Goal: Ask a question

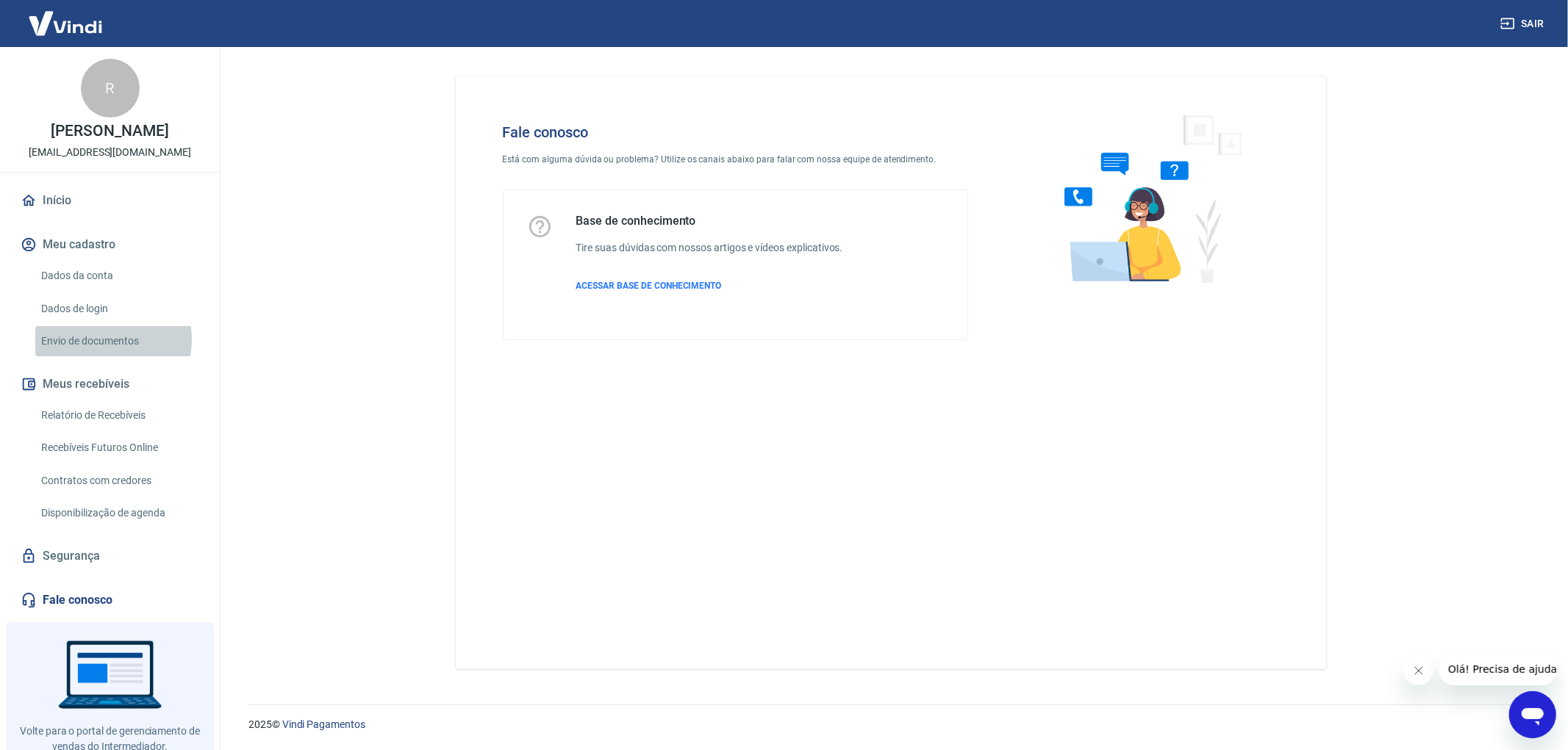
click at [100, 339] on link "Envio de documentos" at bounding box center [118, 341] width 167 height 31
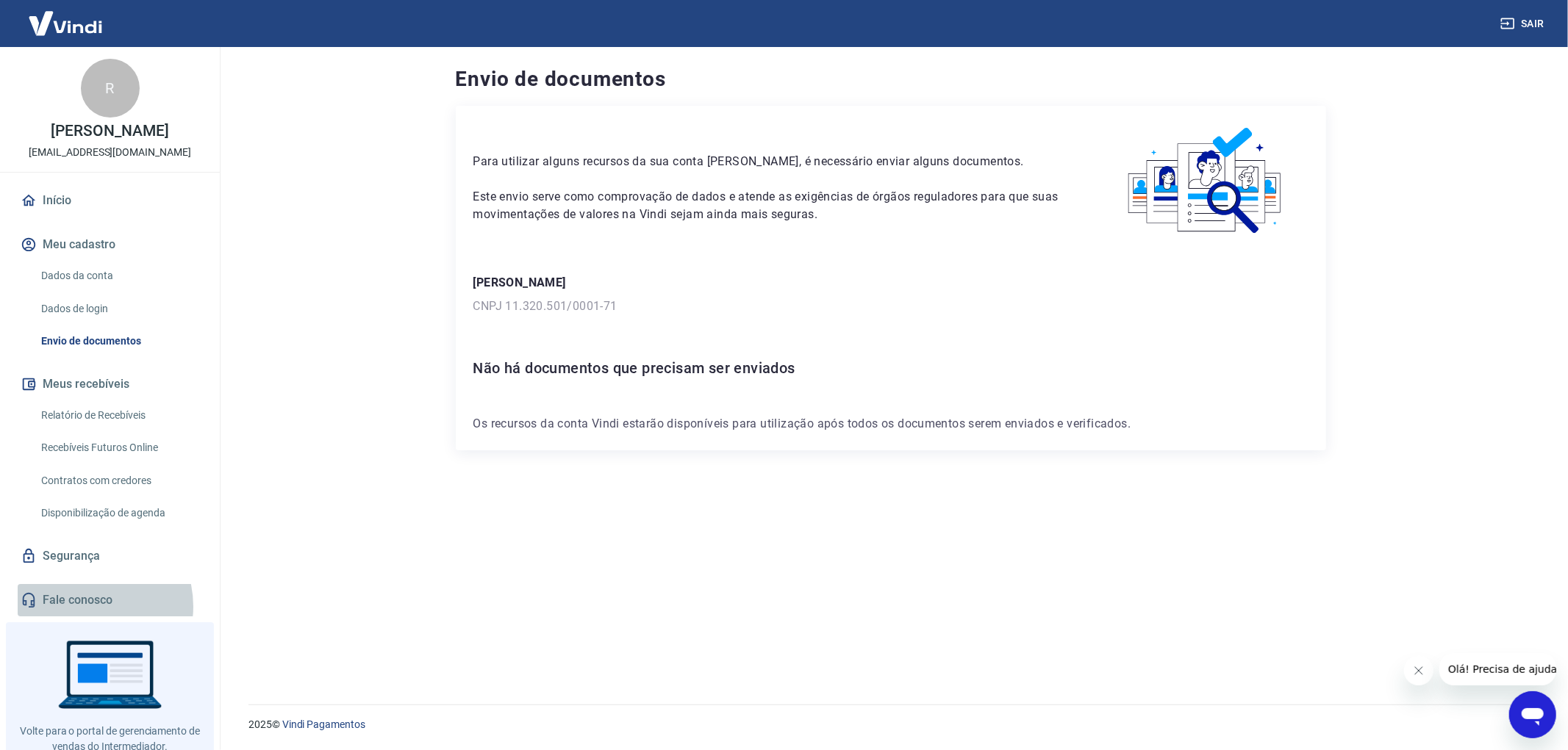
click at [86, 606] on link "Fale conosco" at bounding box center [109, 600] width 184 height 33
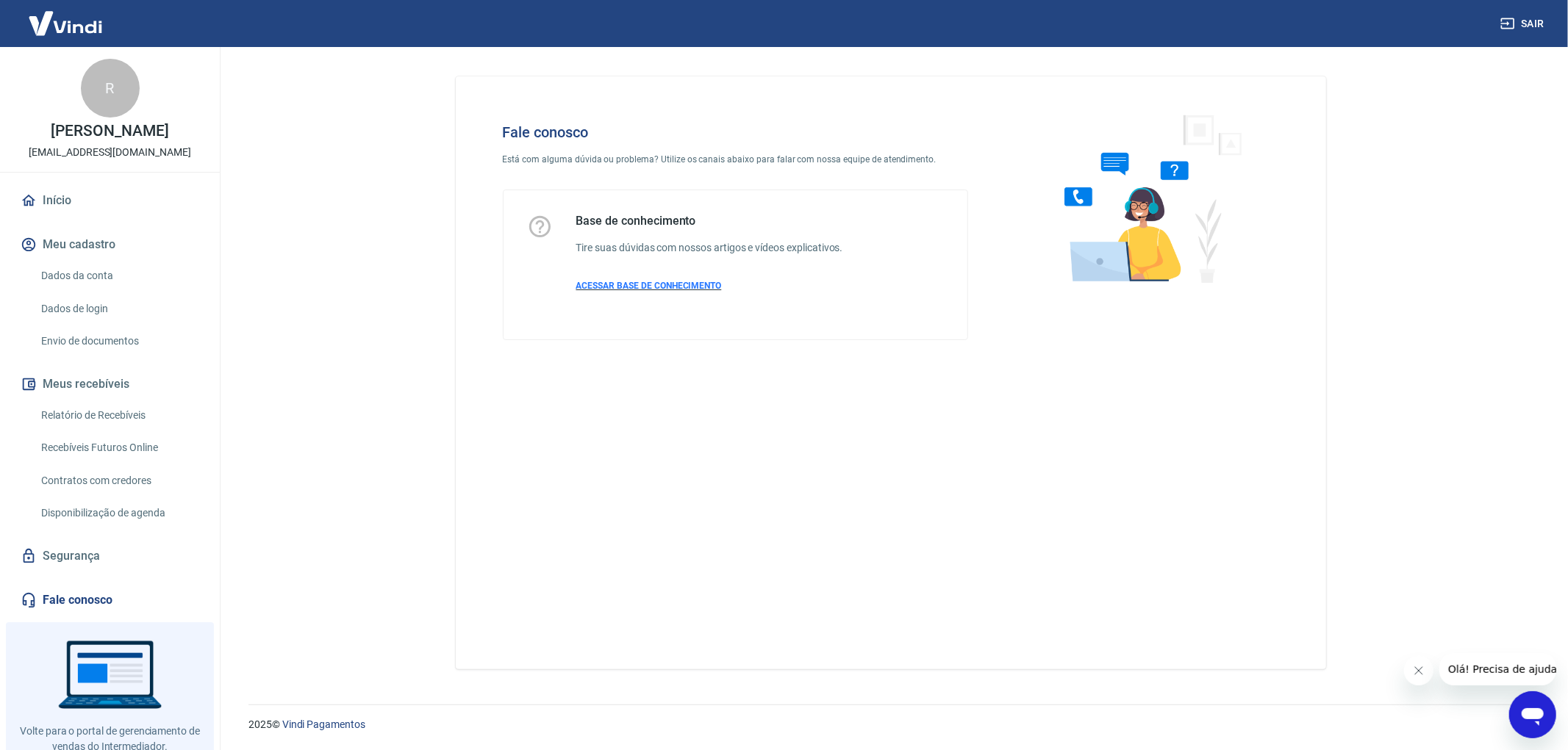
click at [617, 282] on span "ACESSAR BASE DE CONHECIMENTO" at bounding box center [649, 286] width 146 height 10
click at [90, 252] on button "Meu cadastro" at bounding box center [109, 244] width 184 height 33
click at [86, 275] on link "Dados da conta" at bounding box center [118, 276] width 167 height 31
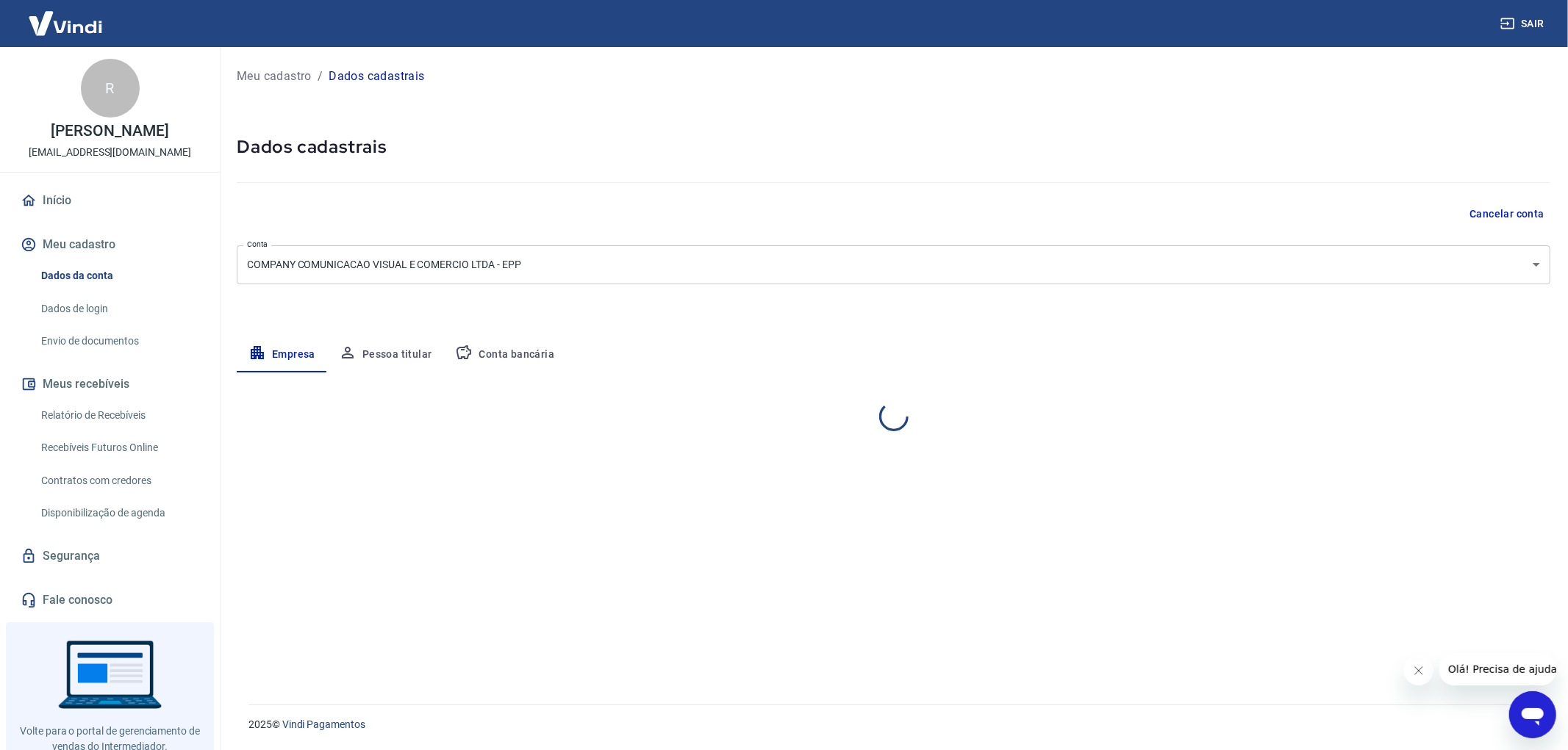
select select "SP"
select select "business"
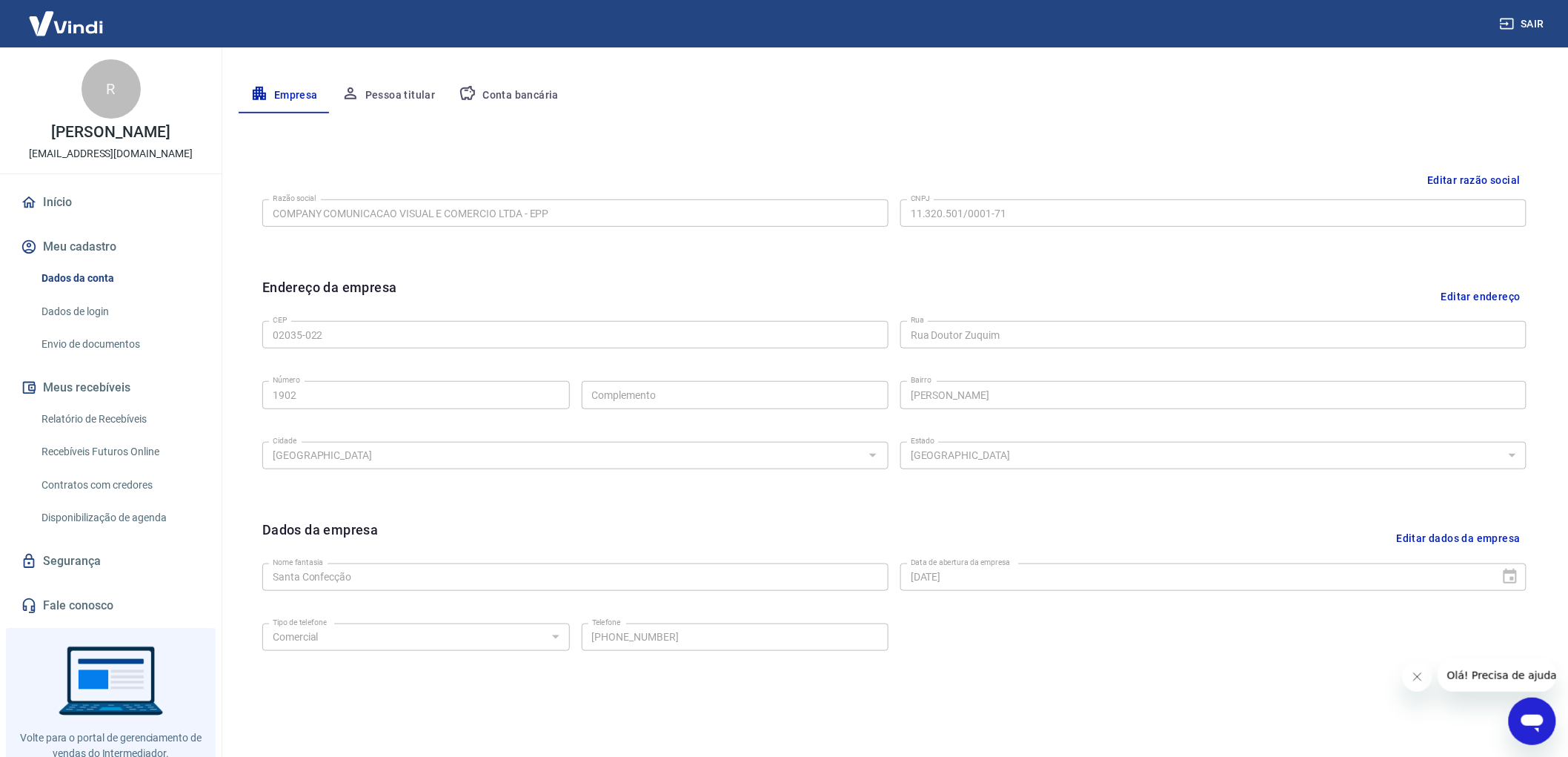
scroll to position [311, 0]
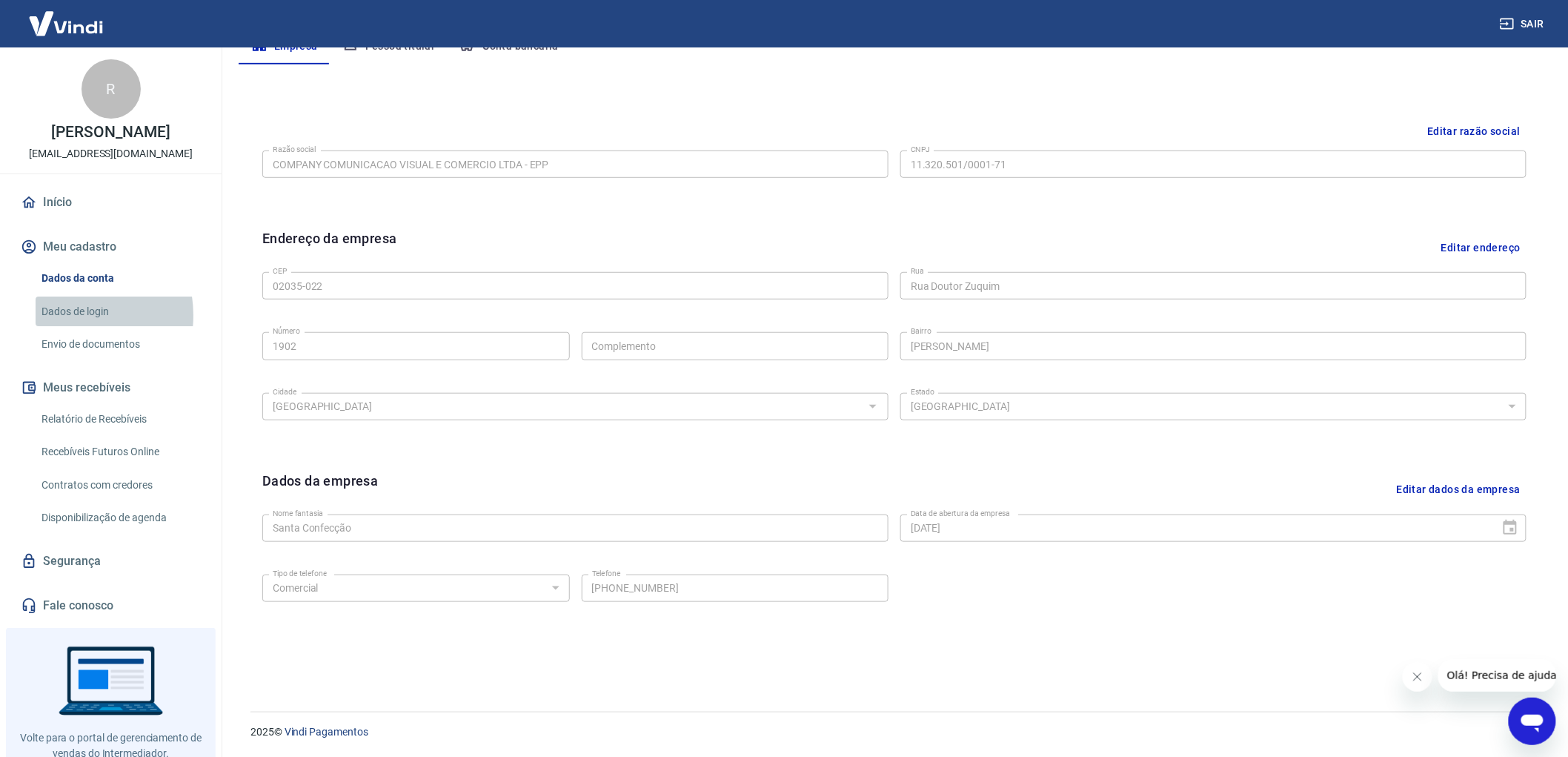
click at [68, 315] on link "Dados de login" at bounding box center [119, 311] width 168 height 31
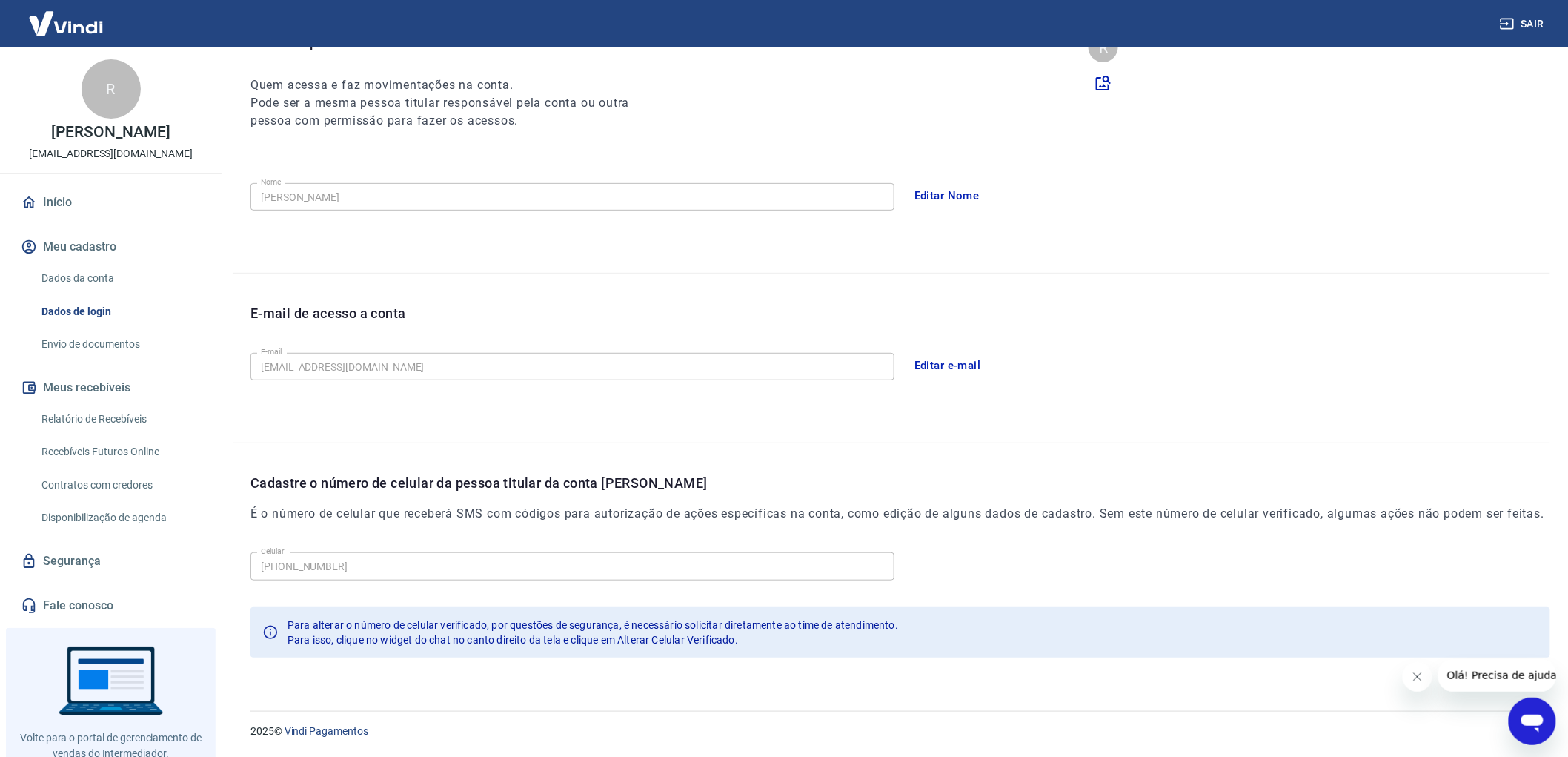
scroll to position [193, 0]
click at [71, 349] on link "Envio de documentos" at bounding box center [119, 344] width 168 height 31
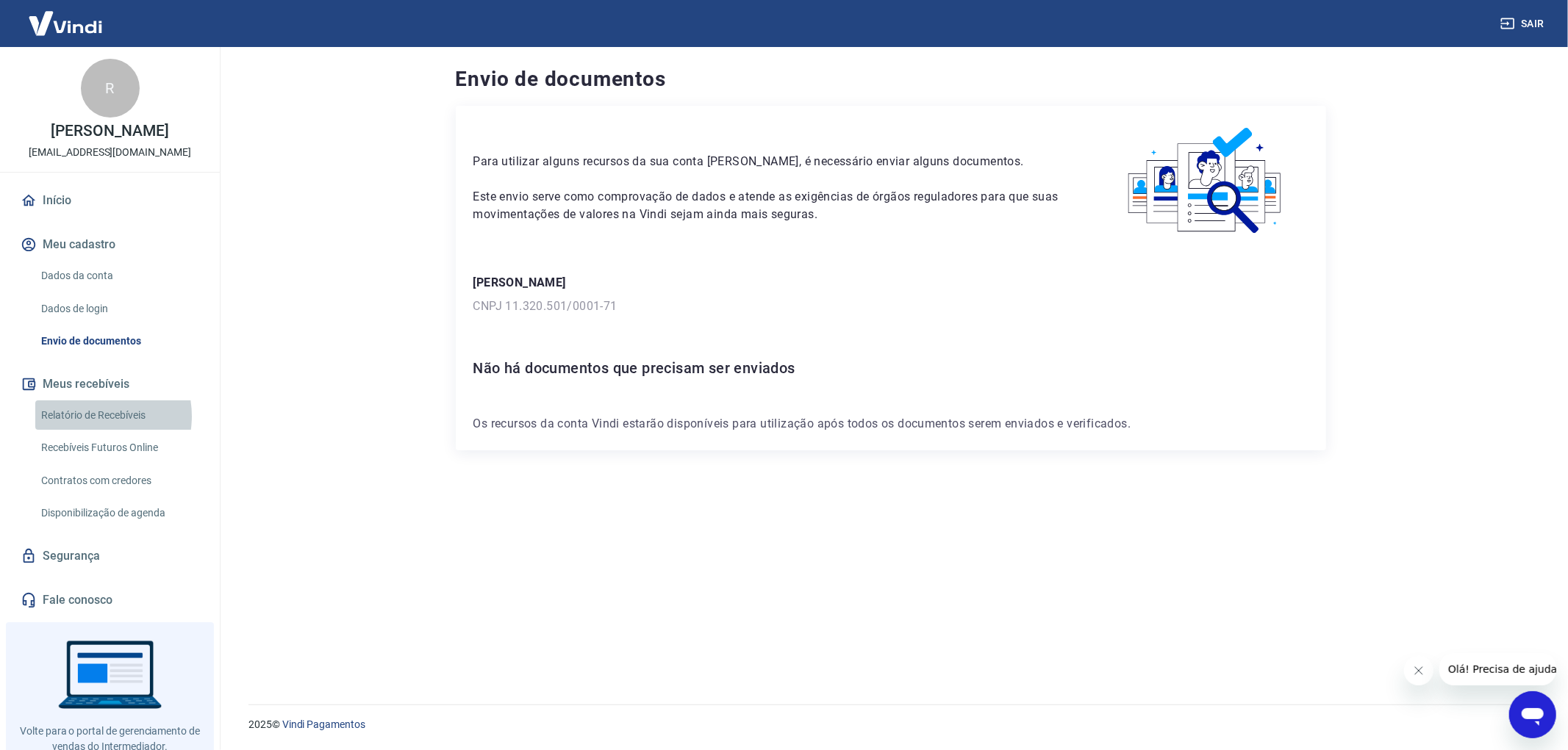
click at [90, 416] on link "Relatório de Recebíveis" at bounding box center [118, 415] width 167 height 31
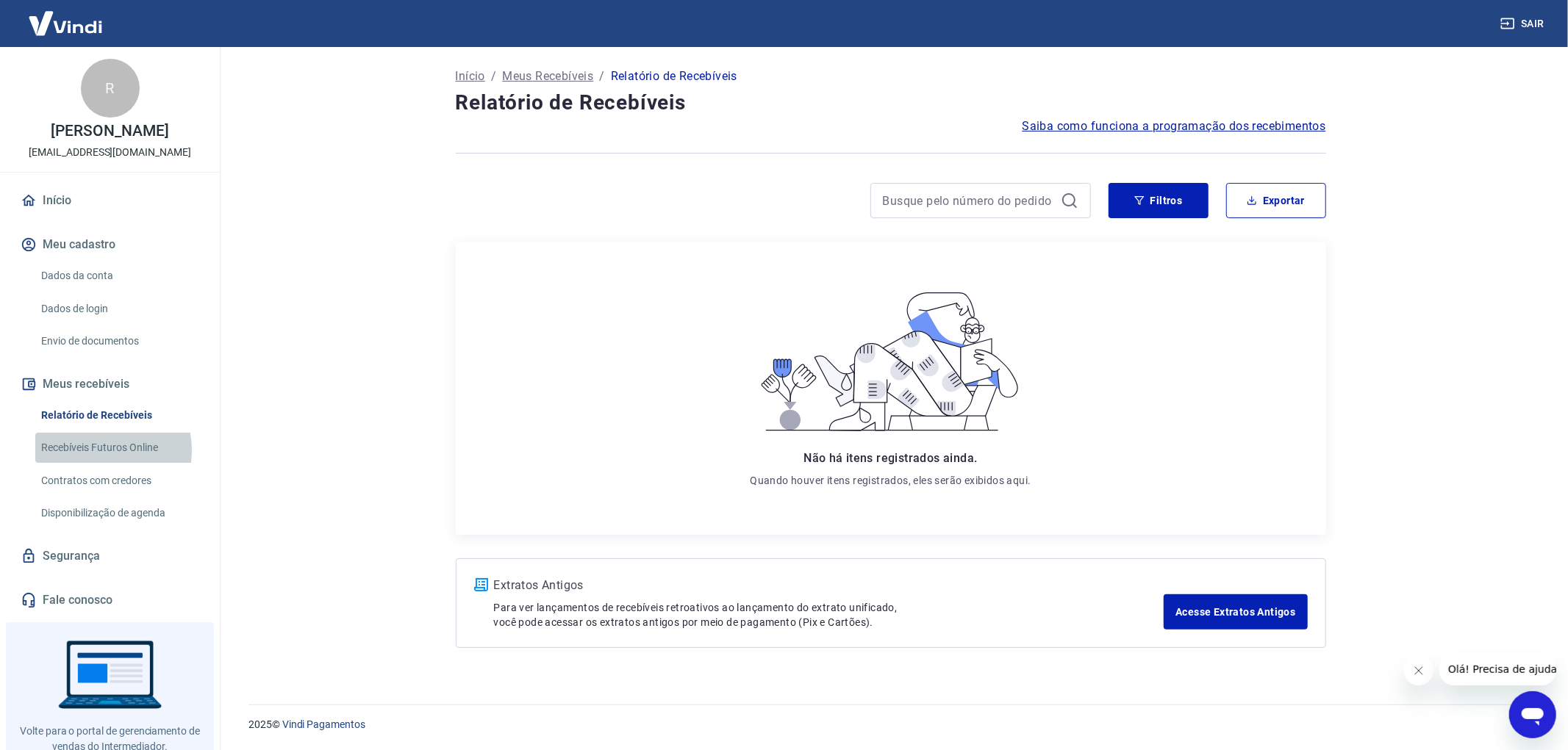
click at [97, 450] on link "Recebíveis Futuros Online" at bounding box center [118, 447] width 167 height 31
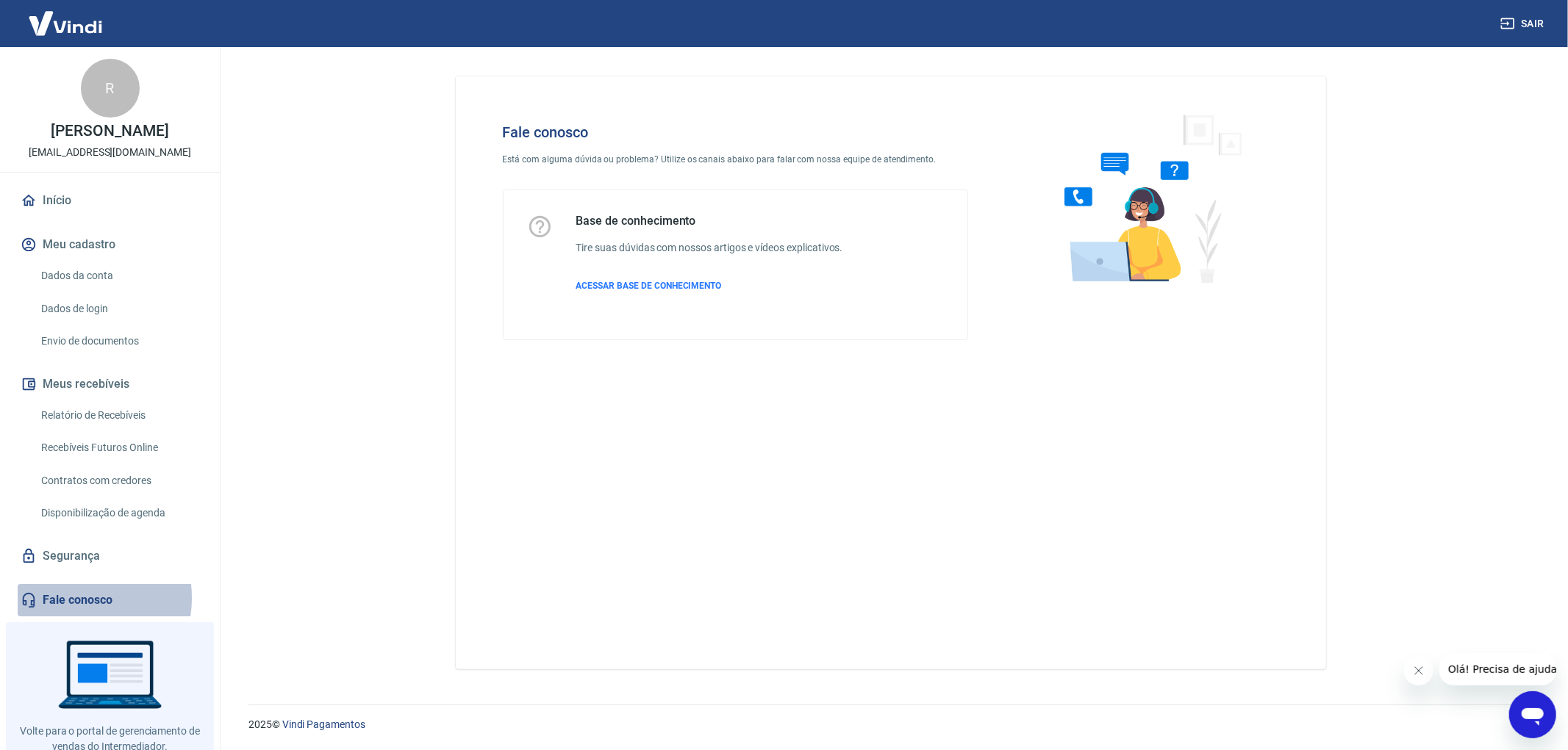
click at [61, 597] on link "Fale conosco" at bounding box center [109, 600] width 184 height 33
click at [1535, 723] on icon "Abrir janela de mensagens" at bounding box center [1532, 714] width 27 height 27
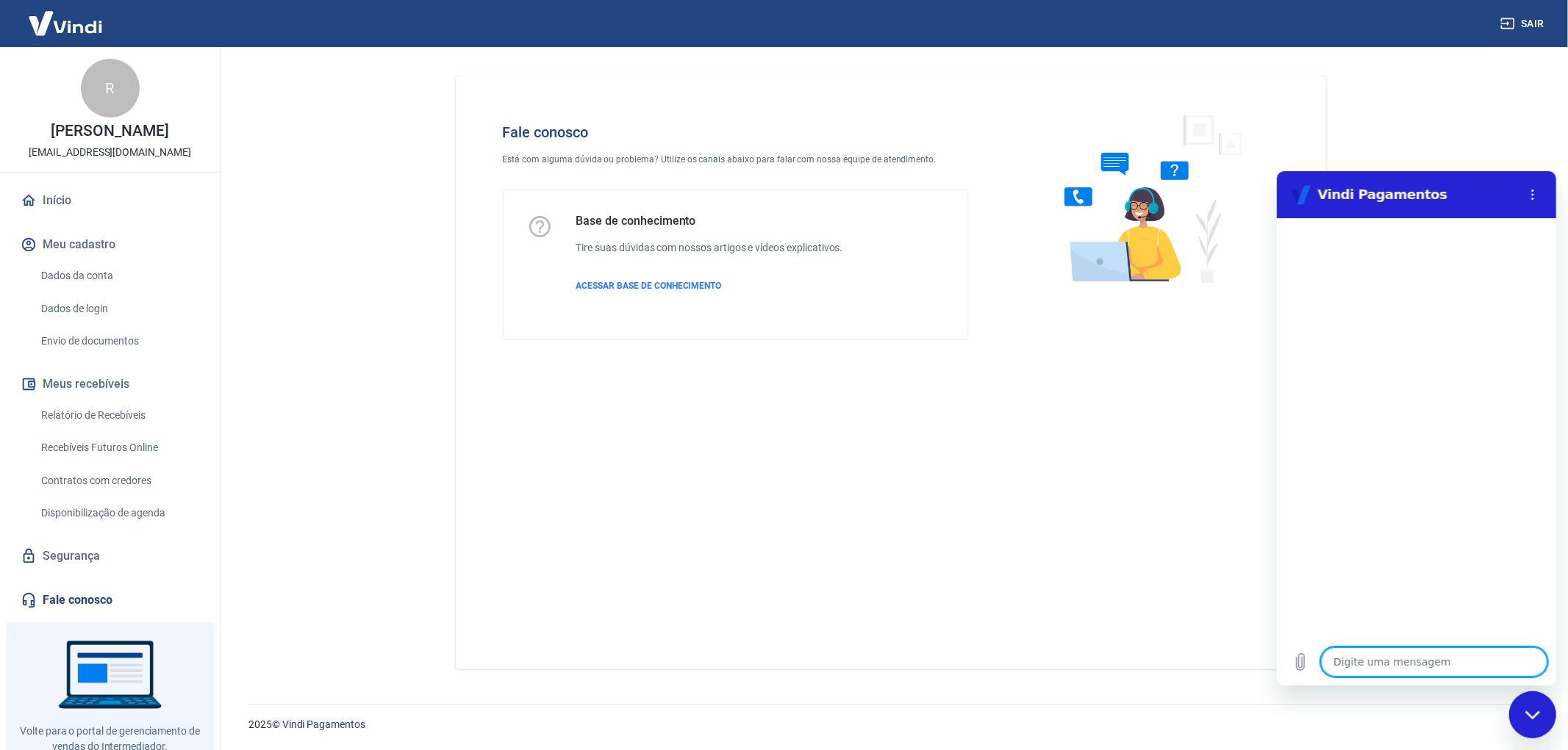
type textarea "b"
type textarea "x"
type textarea "bo"
type textarea "x"
type textarea "bom"
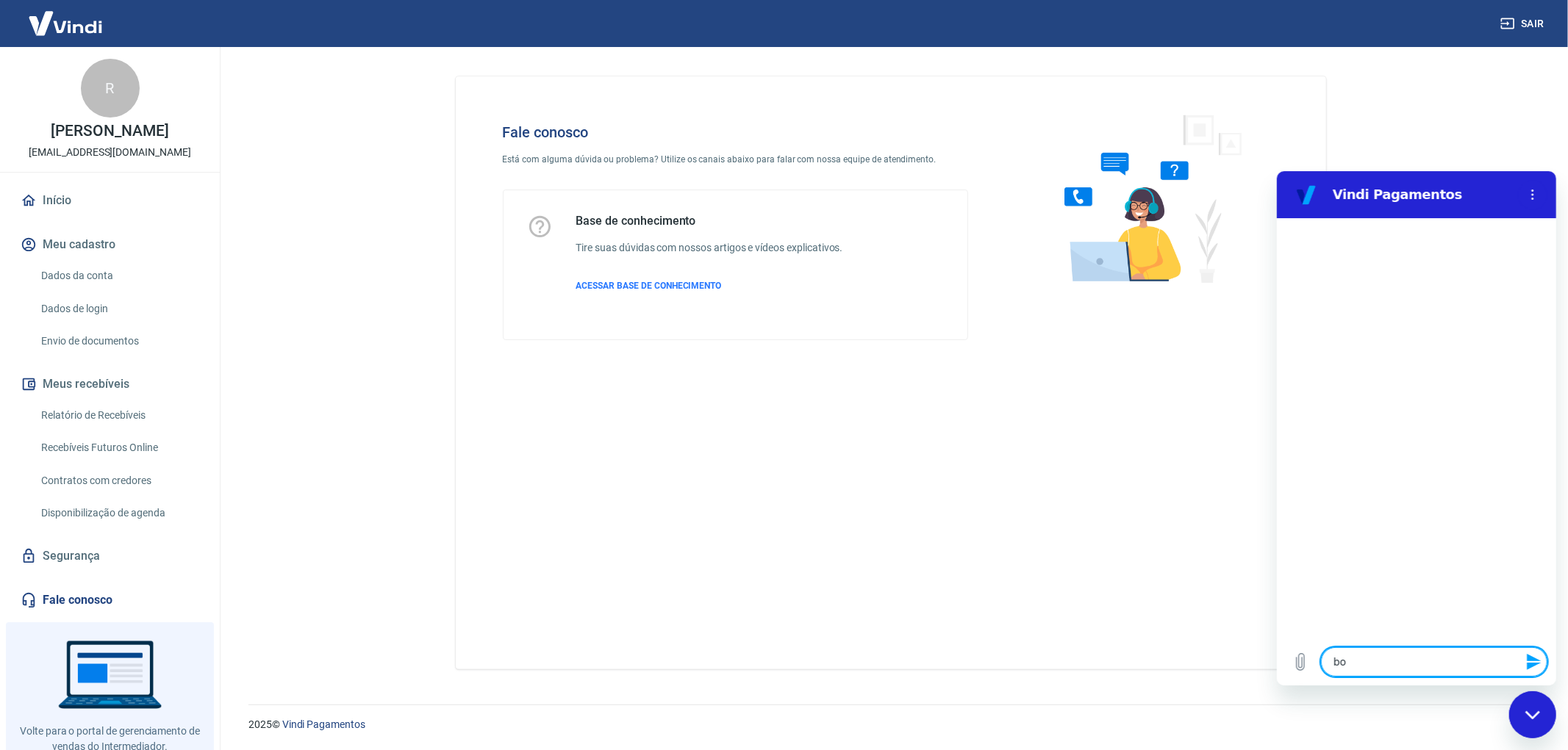
type textarea "x"
type textarea "bom"
type textarea "x"
type textarea "bom d"
type textarea "x"
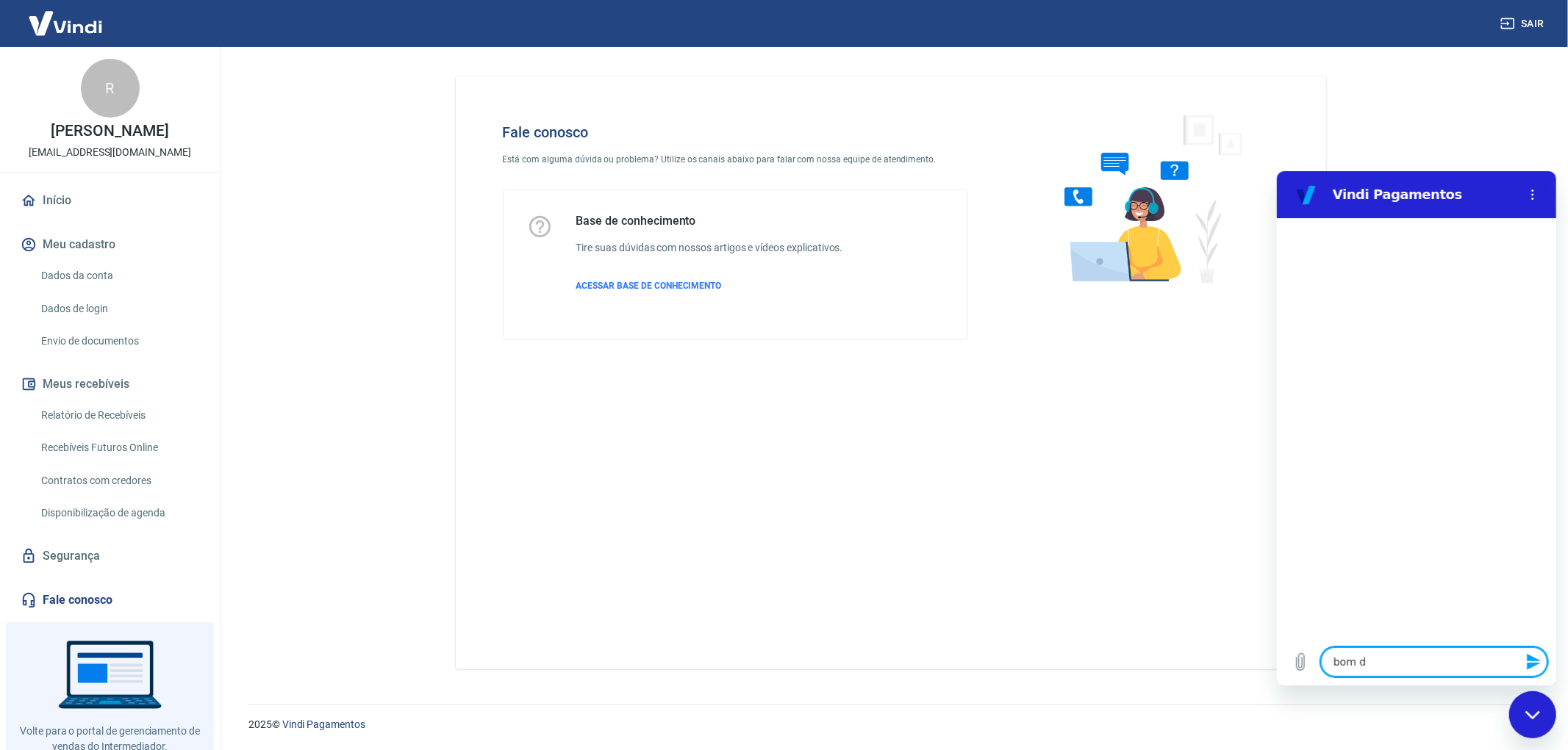
type textarea "bom di"
type textarea "x"
type textarea "bom dia"
type textarea "x"
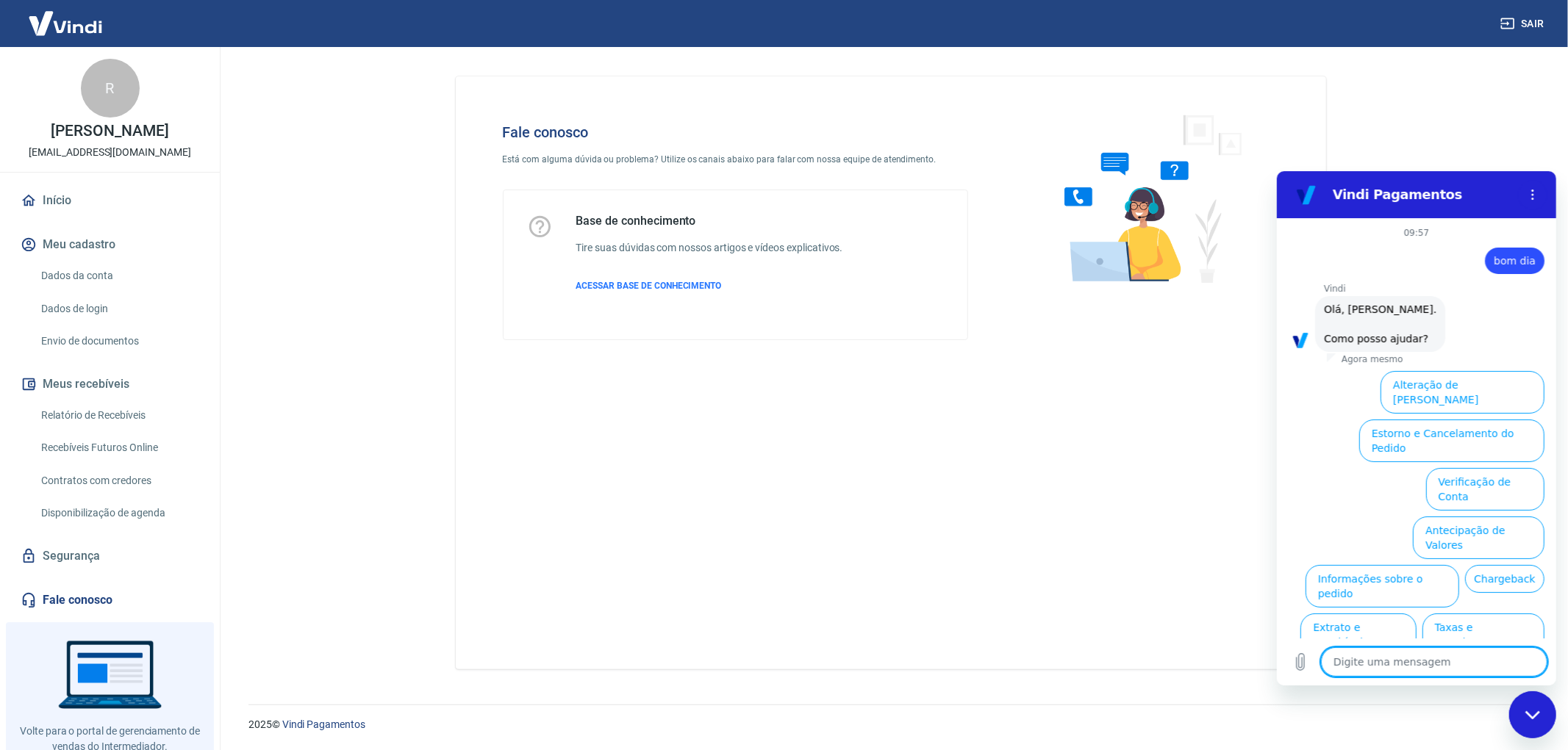
scroll to position [34, 0]
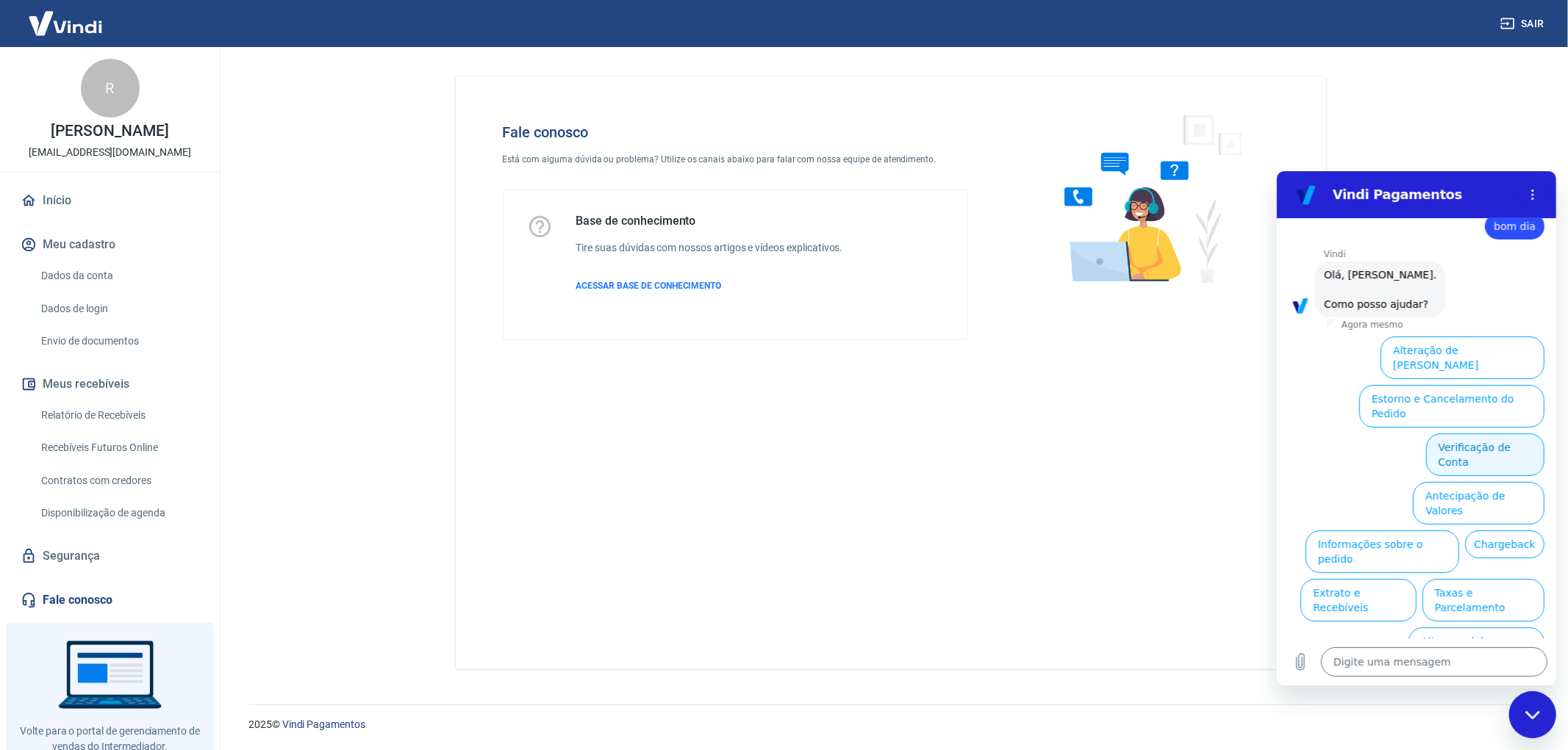
click at [1477, 433] on button "Verificação de Conta" at bounding box center [1485, 453] width 118 height 42
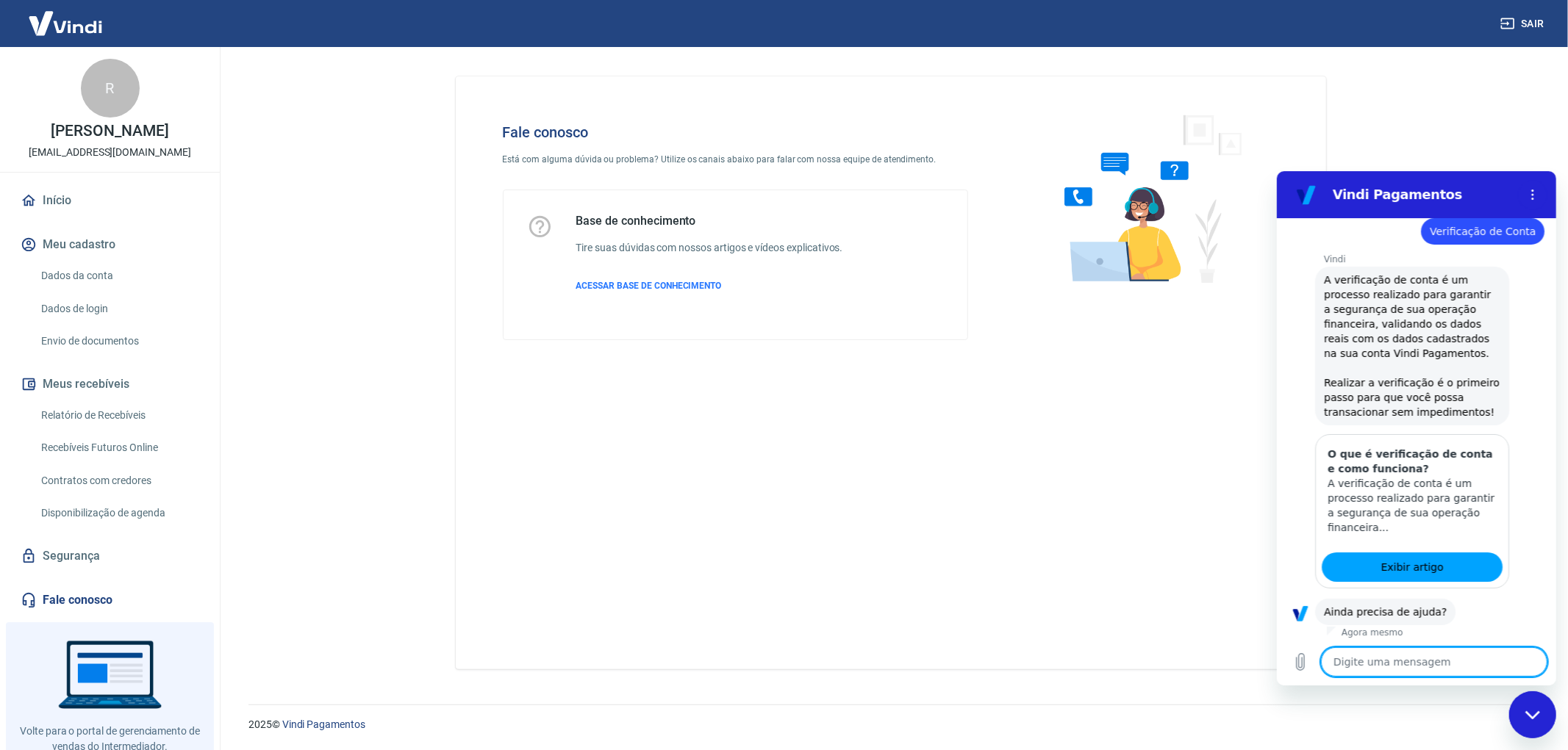
scroll to position [179, 0]
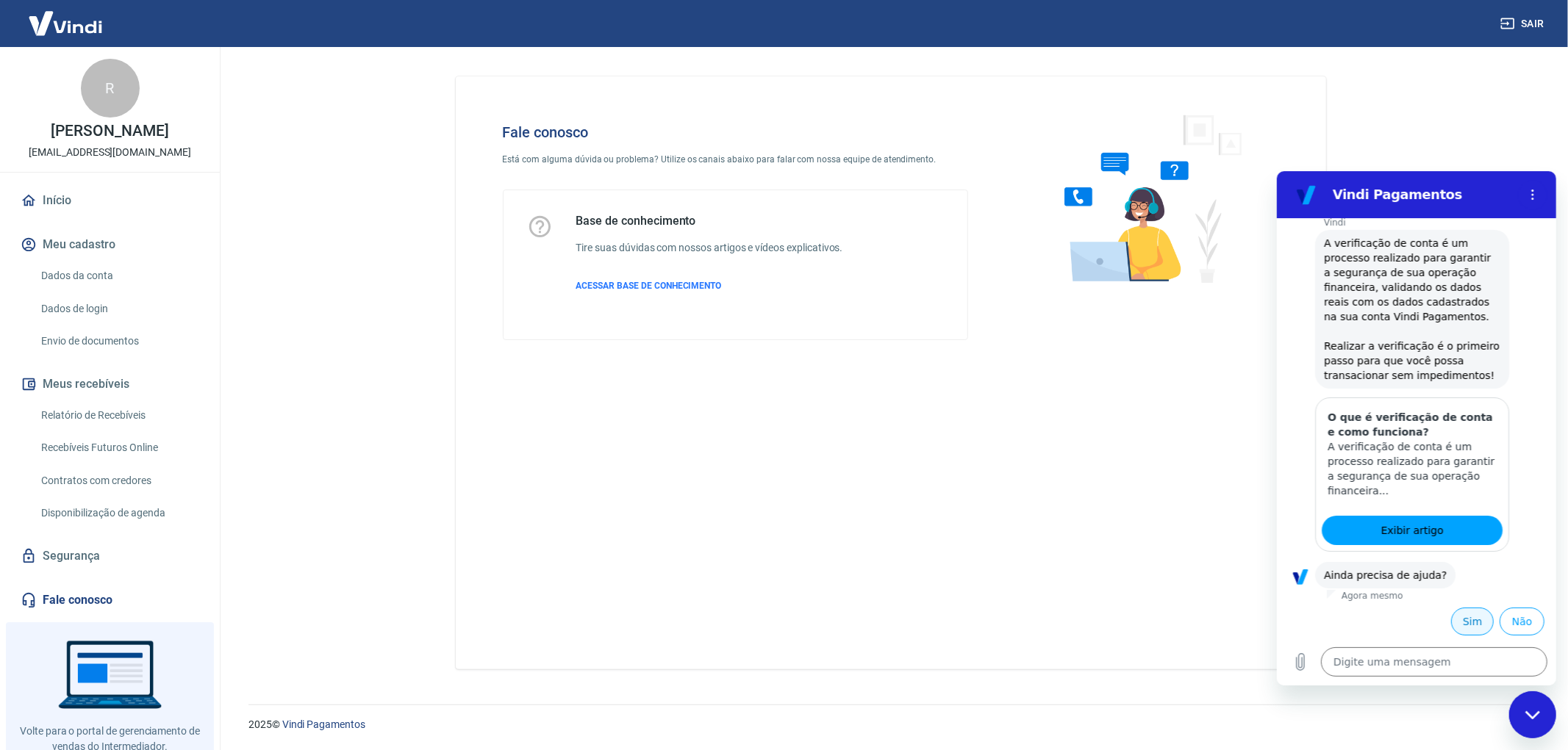
click at [1457, 624] on button "Sim" at bounding box center [1471, 621] width 42 height 28
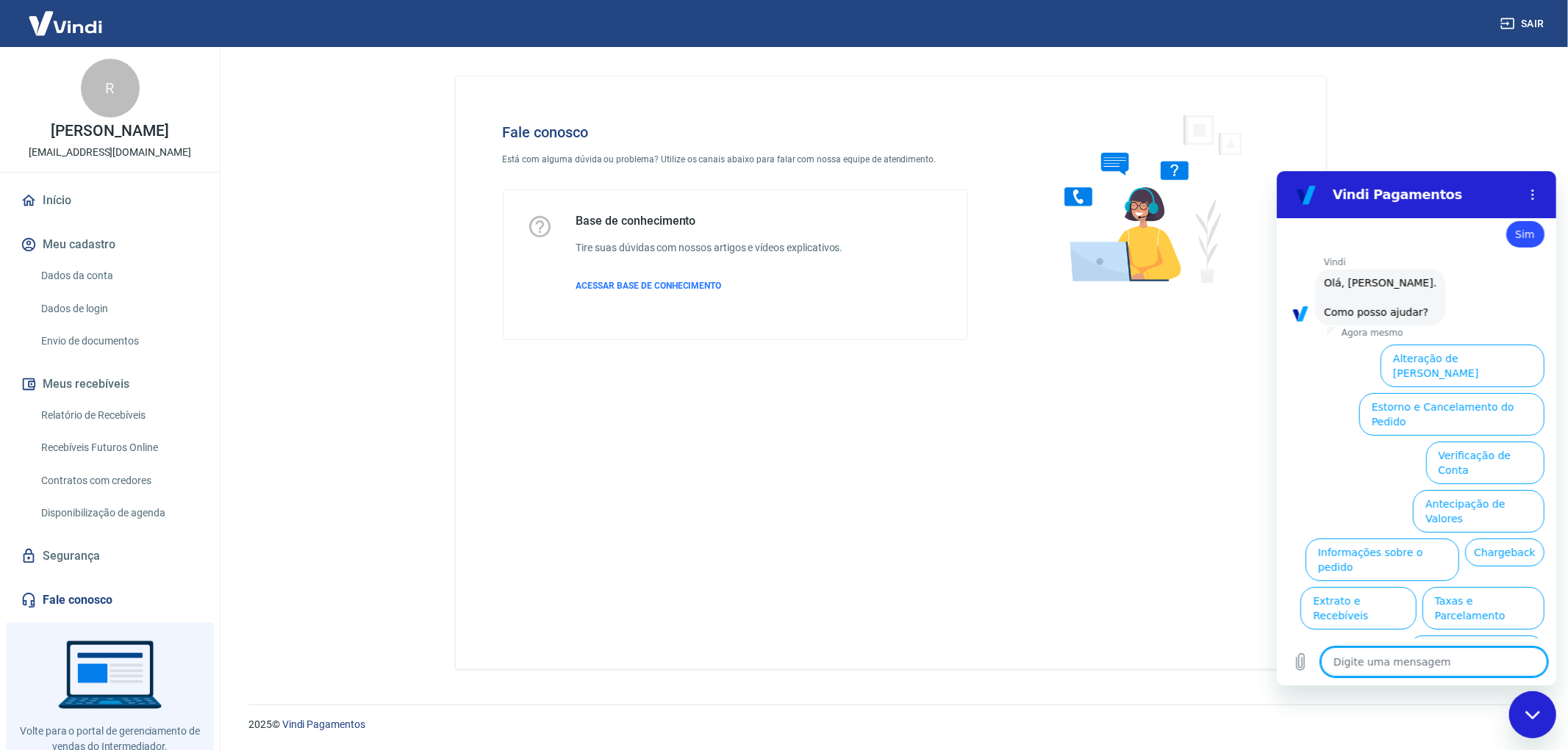
scroll to position [565, 0]
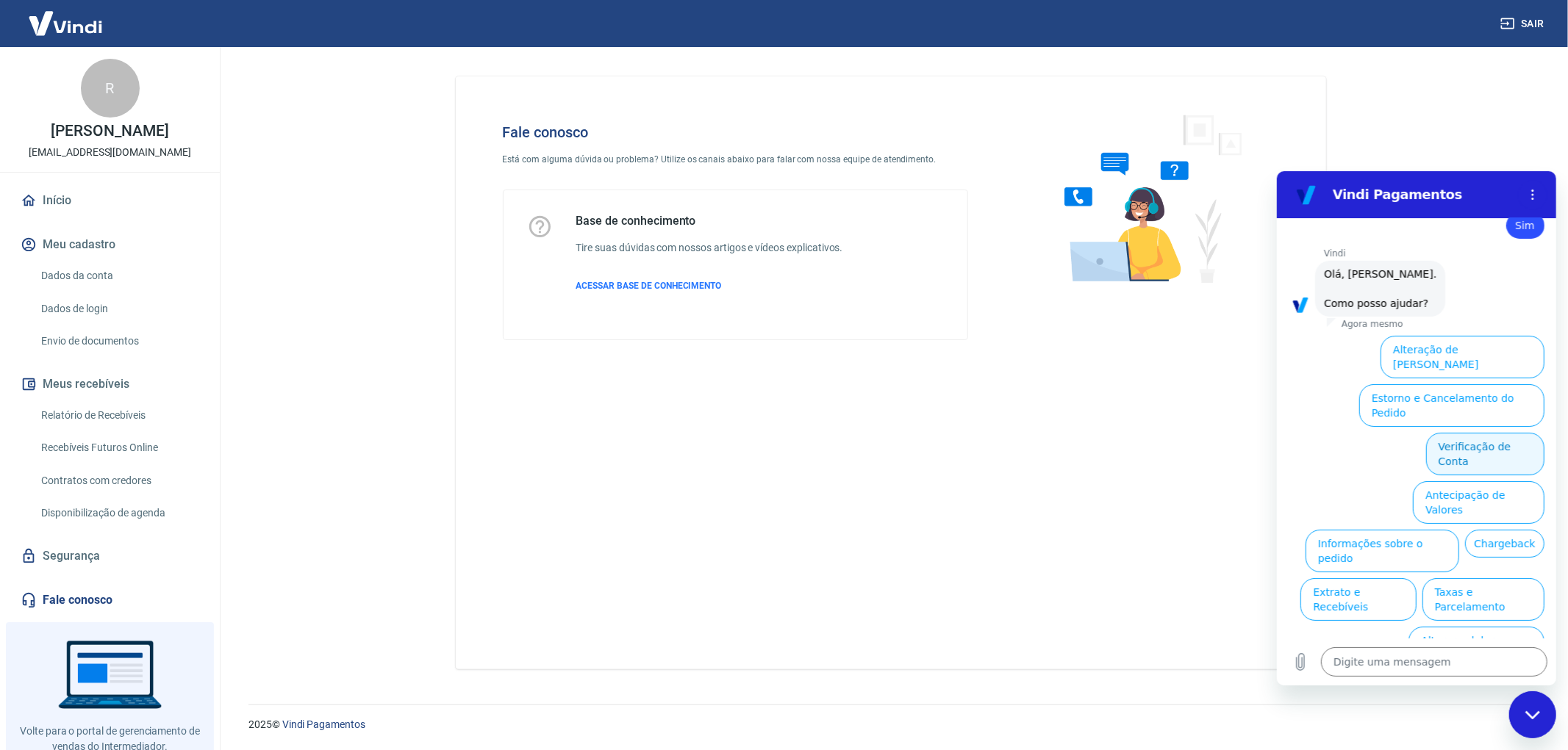
click at [1468, 432] on button "Verificação de Conta" at bounding box center [1485, 452] width 118 height 42
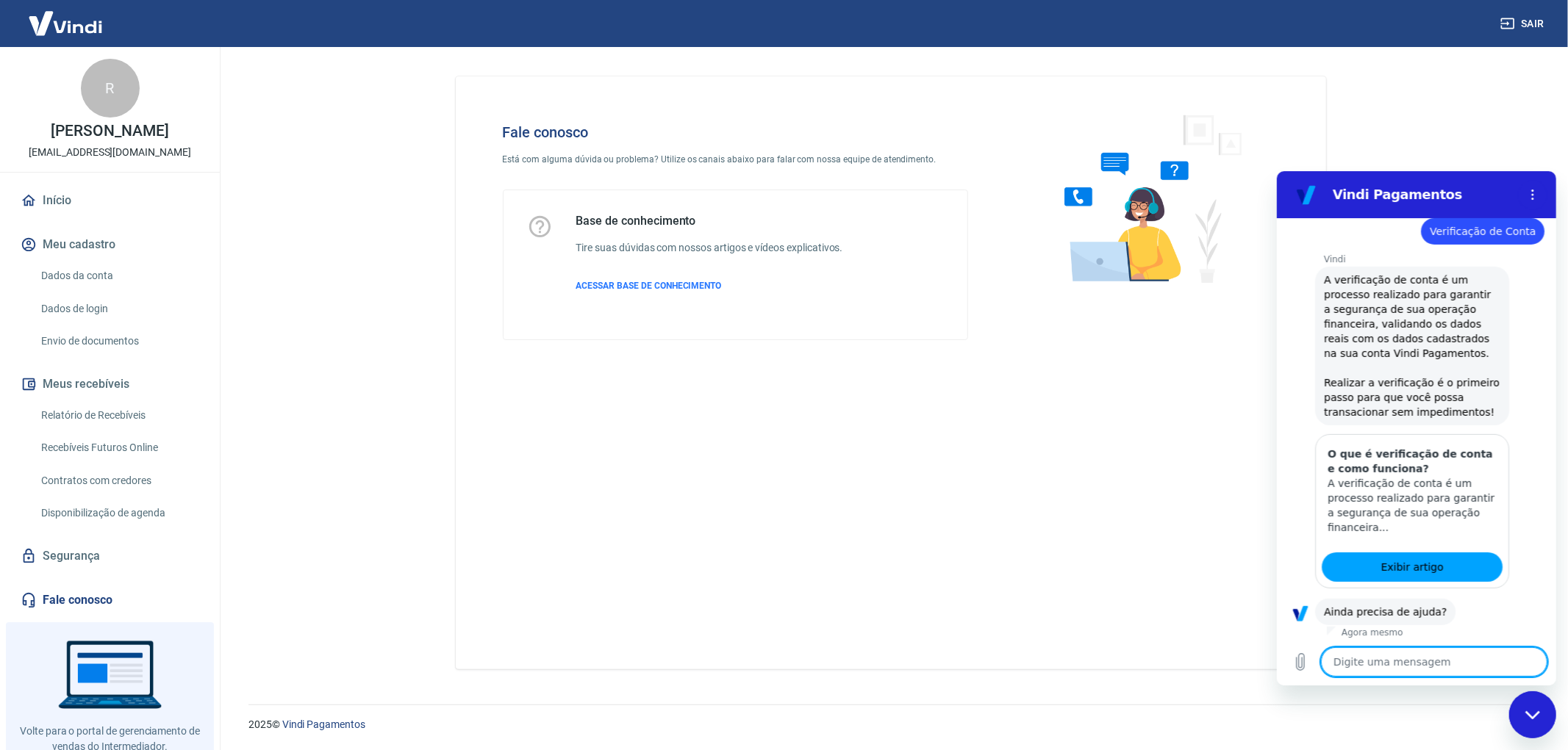
scroll to position [709, 0]
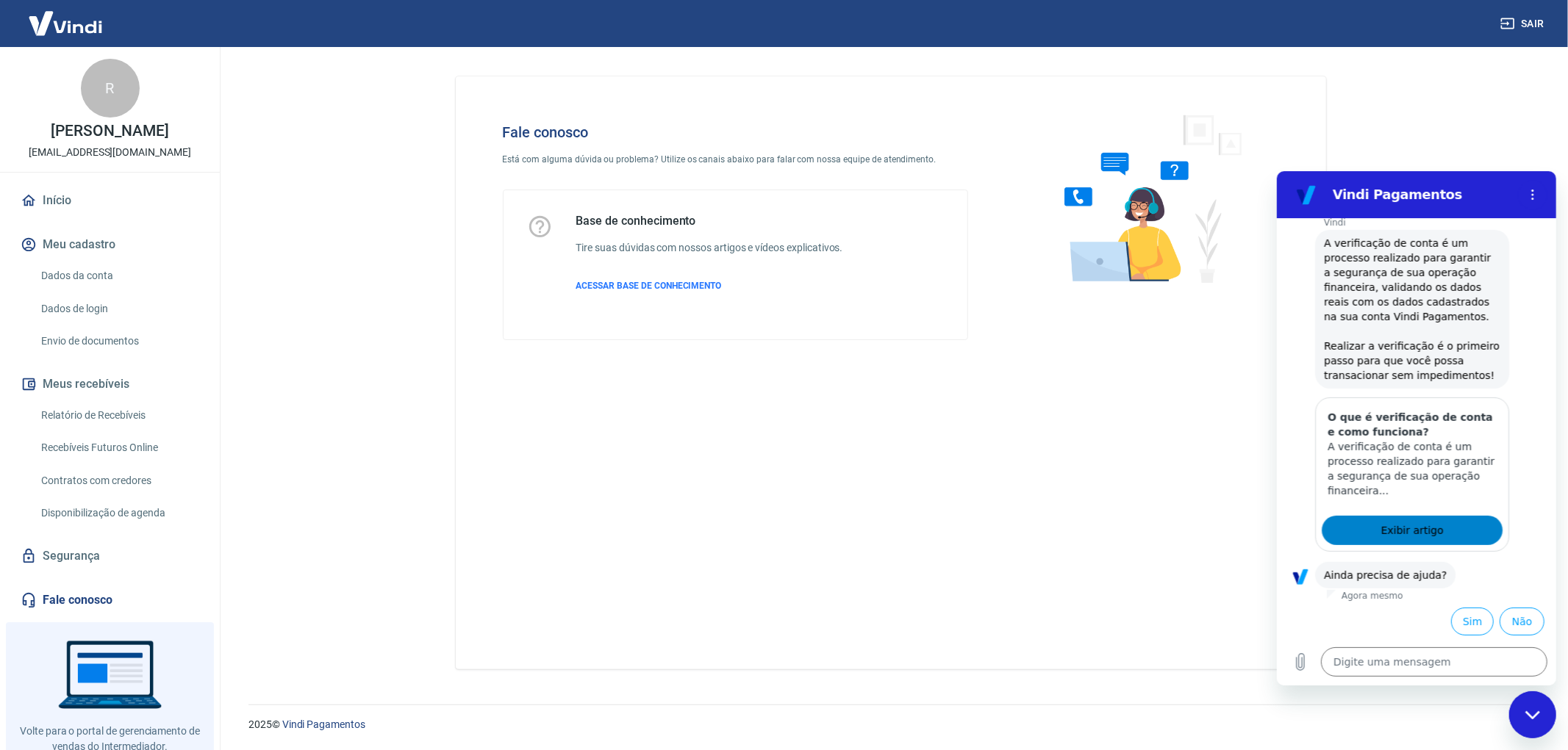
click at [1414, 529] on span "Exibir artigo" at bounding box center [1410, 530] width 62 height 18
click at [1462, 618] on button "Sim" at bounding box center [1471, 621] width 42 height 28
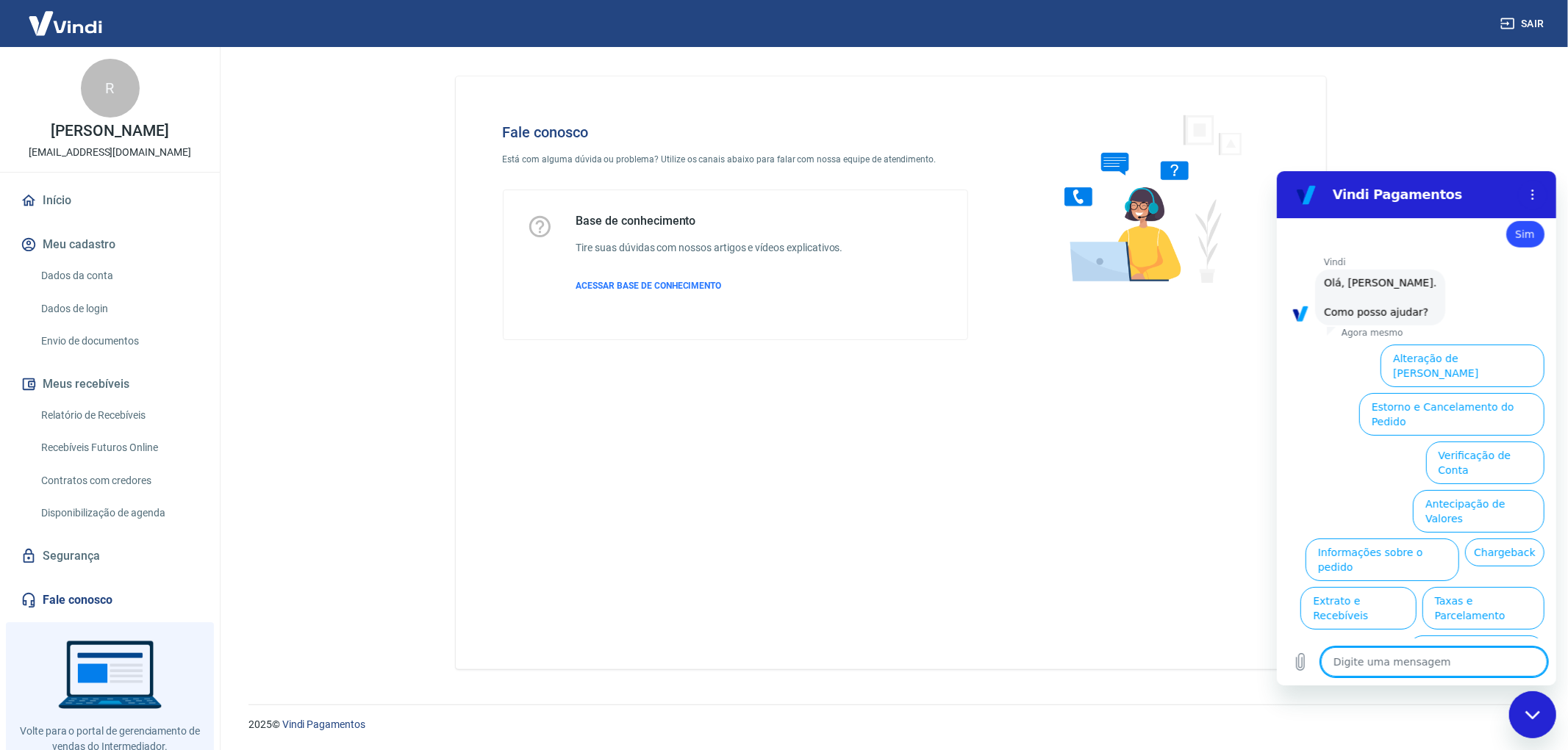
scroll to position [1093, 0]
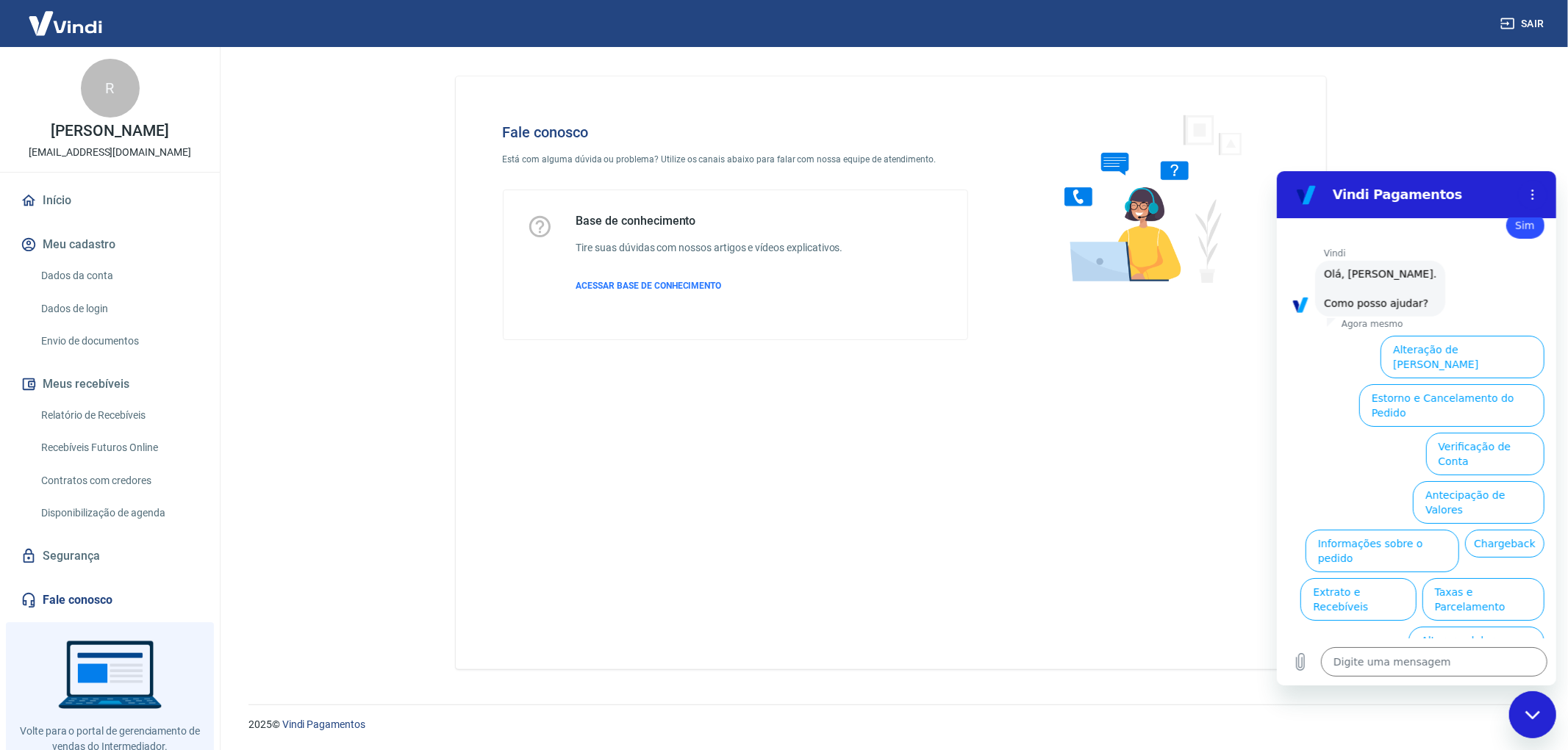
drag, startPoint x: 1534, startPoint y: 706, endPoint x: 3003, endPoint y: 1408, distance: 1628.1
click at [1534, 706] on div "Fechar janela de mensagens" at bounding box center [1532, 714] width 44 height 44
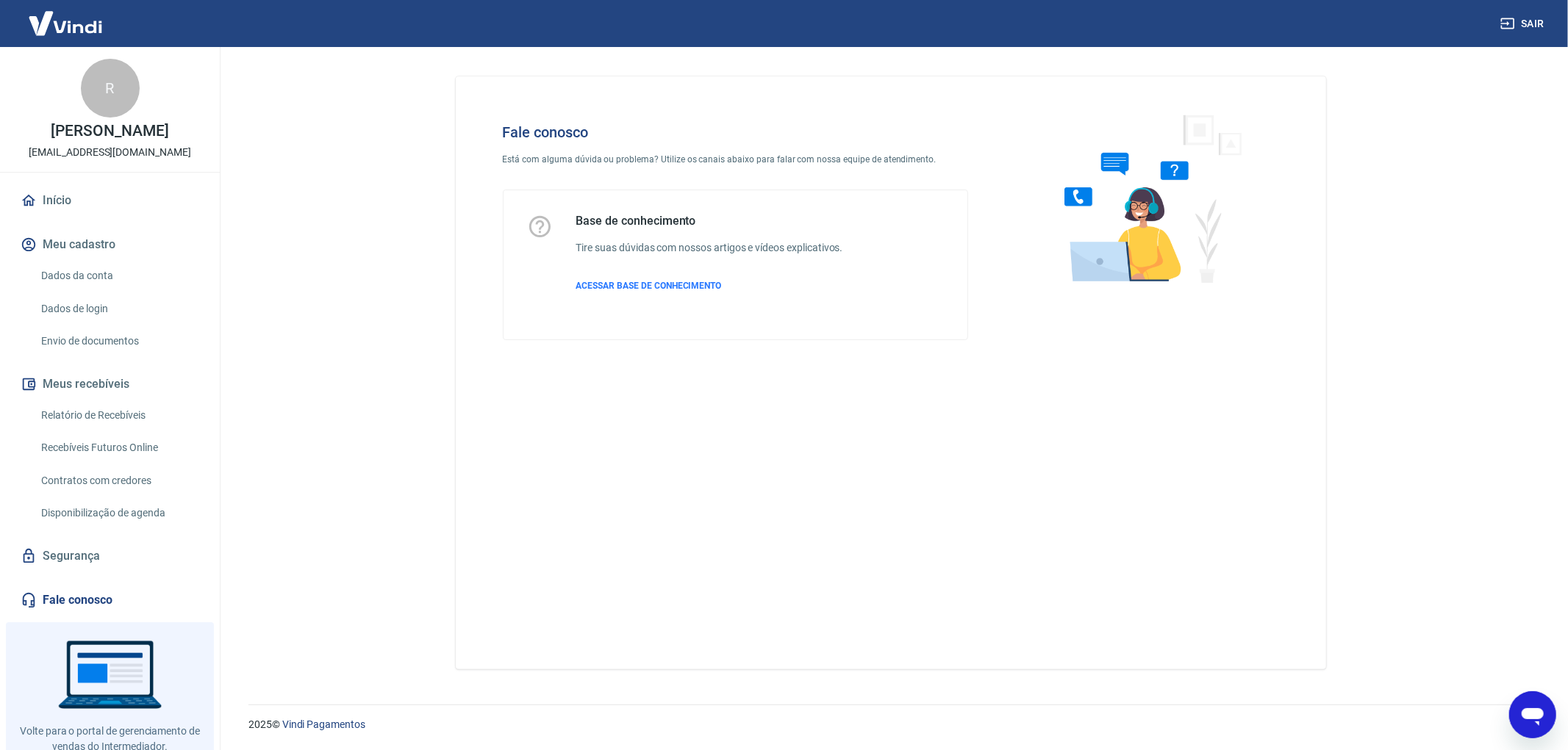
type textarea "x"
